Goal: Information Seeking & Learning: Learn about a topic

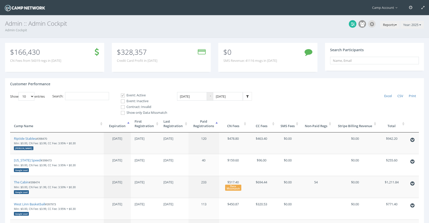
click at [386, 25] on button "Reports" at bounding box center [389, 25] width 19 height 8
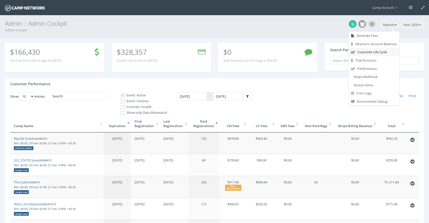
click at [375, 55] on link "Customer Life Cycle" at bounding box center [373, 52] width 51 height 8
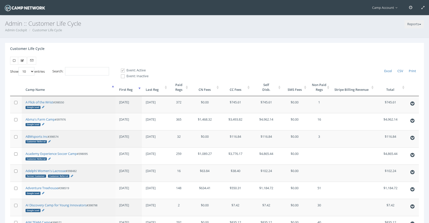
click at [137, 87] on th "First Reg" at bounding box center [128, 87] width 27 height 17
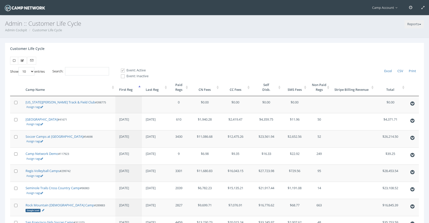
click at [137, 87] on th "First Reg" at bounding box center [128, 87] width 27 height 17
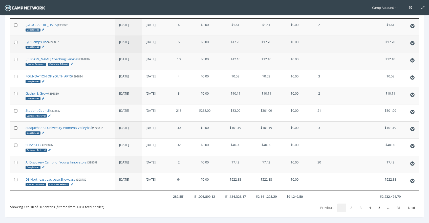
scroll to position [86, 0]
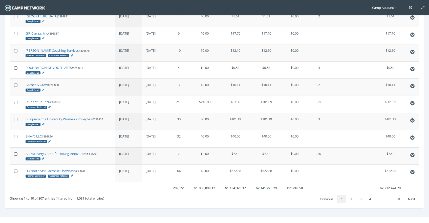
click at [377, 6] on span "Camp Account" at bounding box center [386, 7] width 28 height 5
click at [374, 82] on link "Log out" at bounding box center [384, 85] width 40 height 8
